Goal: Unclear

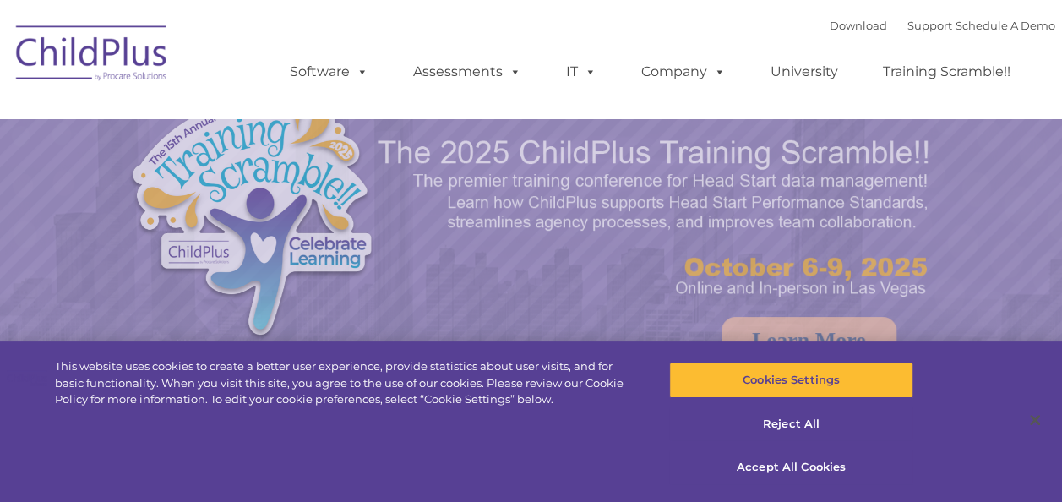
select select "MEDIUM"
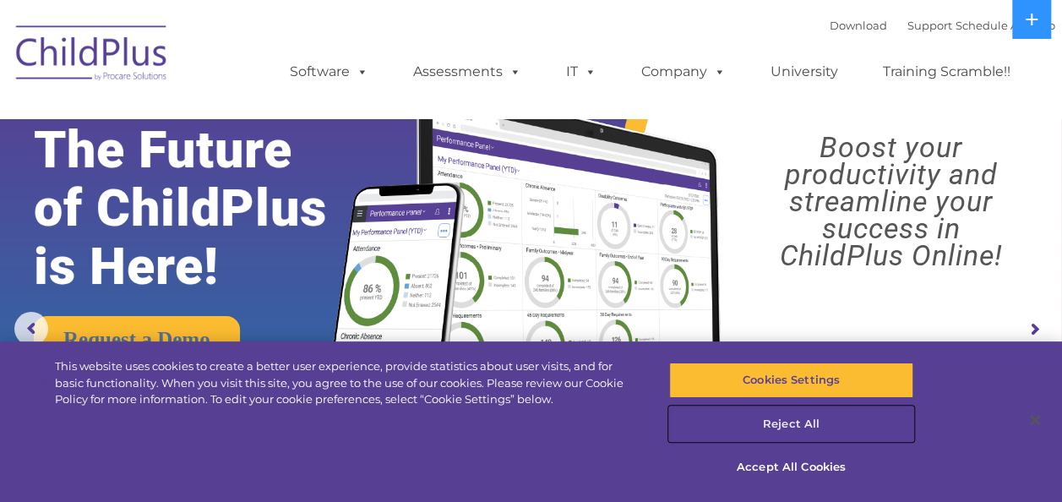
click at [793, 424] on button "Reject All" at bounding box center [791, 423] width 244 height 35
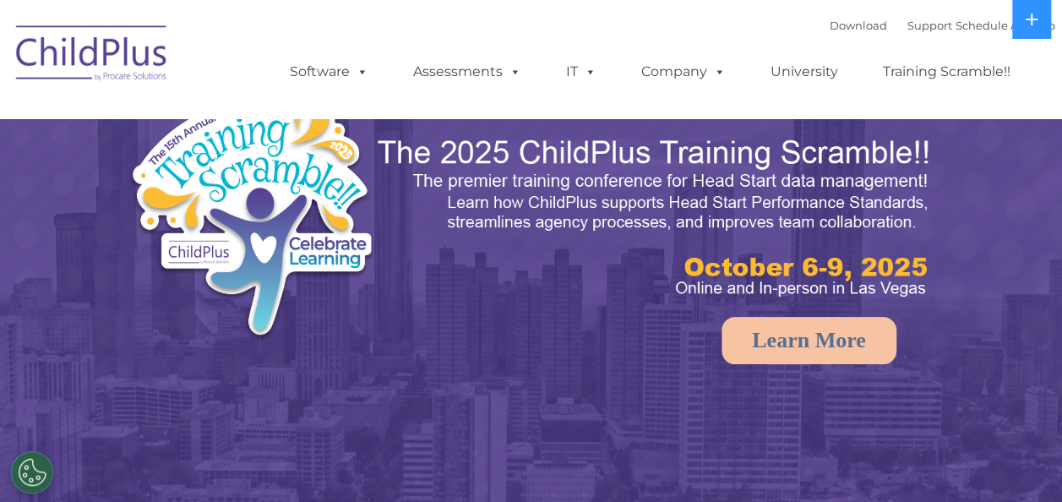
select select "MEDIUM"
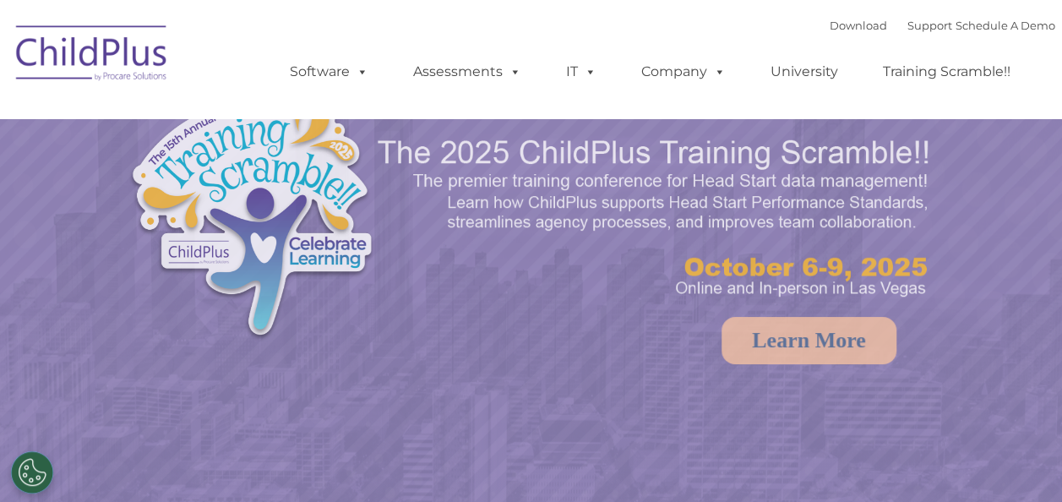
select select "MEDIUM"
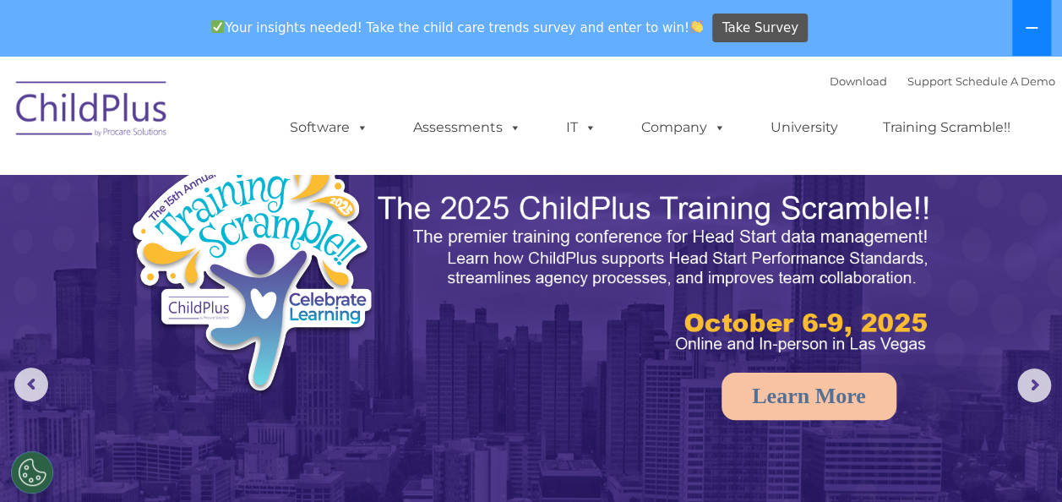
click at [1023, 30] on button at bounding box center [1031, 28] width 39 height 56
